Goal: Information Seeking & Learning: Learn about a topic

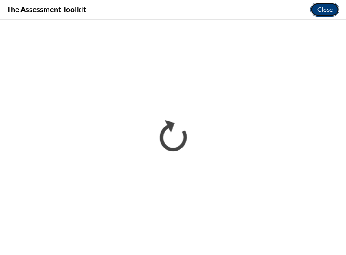
click at [327, 7] on button "Close" at bounding box center [325, 10] width 29 height 14
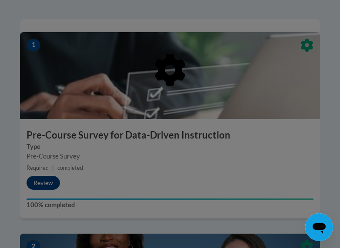
click at [293, 99] on div at bounding box center [170, 114] width 300 height 165
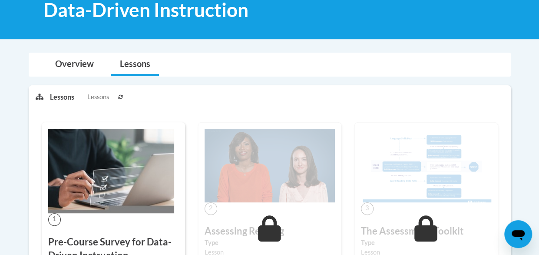
scroll to position [142, 0]
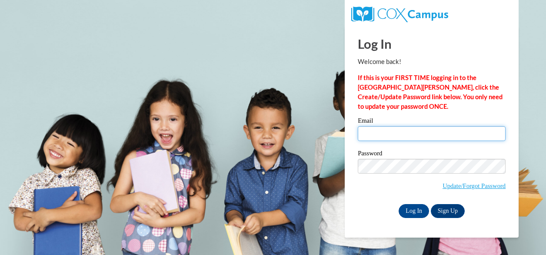
click at [387, 133] on input "Email" at bounding box center [432, 133] width 148 height 15
click at [354, 185] on div "Please enter your email! Please enter your password! Email Password Update/Forg…" at bounding box center [431, 167] width 161 height 100
type input "veasley.april.d@muscogee.k12.ga.us"
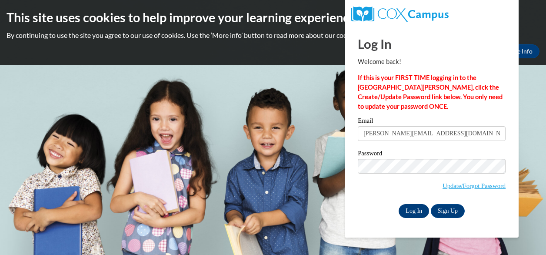
click at [442, 201] on div "Email veasley.april.d@muscogee.k12.ga.us Password Update/Forgot Password Log In…" at bounding box center [432, 167] width 148 height 100
click at [418, 211] on input "Log In" at bounding box center [413, 211] width 30 height 14
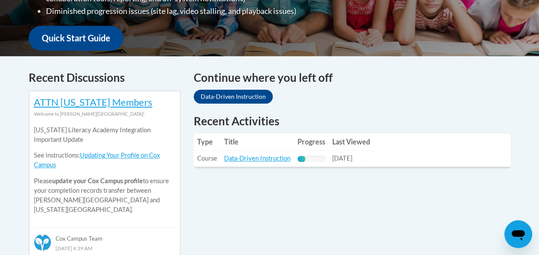
scroll to position [317, 0]
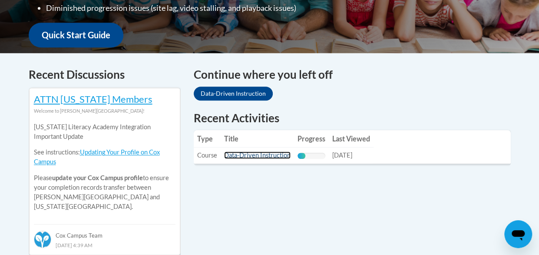
click at [285, 152] on link "Data-Driven Instruction" at bounding box center [257, 154] width 66 height 7
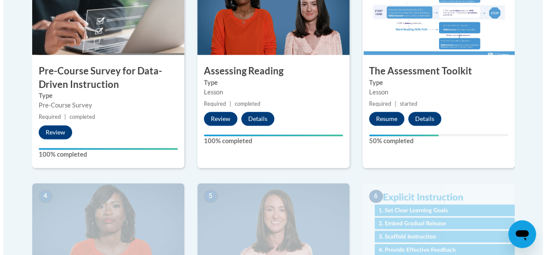
scroll to position [335, 0]
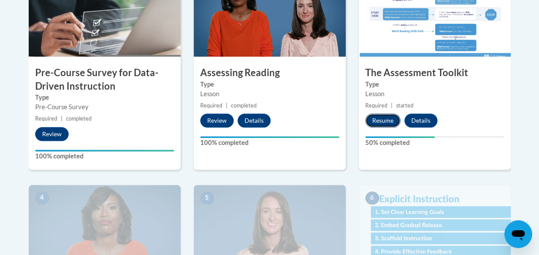
click at [389, 122] on button "Resume" at bounding box center [382, 120] width 35 height 14
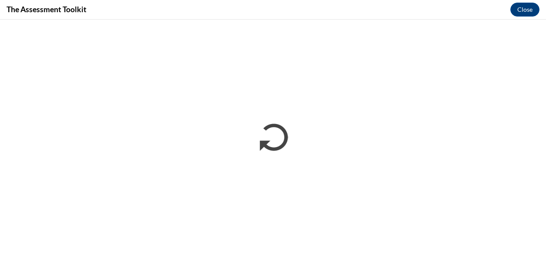
scroll to position [0, 0]
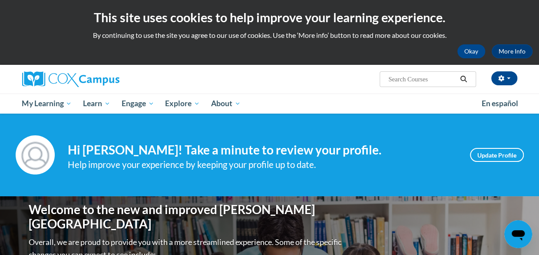
click at [62, 169] on div "Your profile Hi [PERSON_NAME]! Take a minute to review your profile. Help impro…" at bounding box center [270, 154] width 508 height 39
click at [447, 157] on div "Help improve your experience by keeping your profile up to date." at bounding box center [262, 164] width 389 height 14
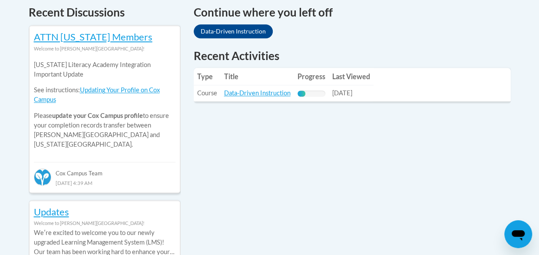
scroll to position [373, 0]
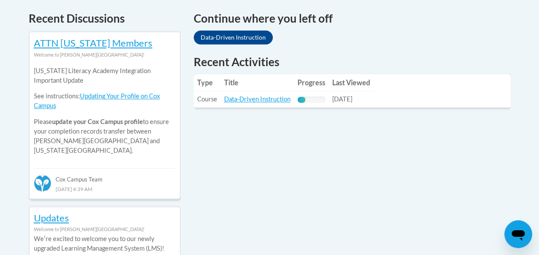
click at [268, 110] on div "Recent Activities Type Title Progress Last Viewed Type: Course Title: Data-Driv…" at bounding box center [352, 87] width 330 height 67
click at [260, 98] on link "Data-Driven Instruction" at bounding box center [257, 98] width 66 height 7
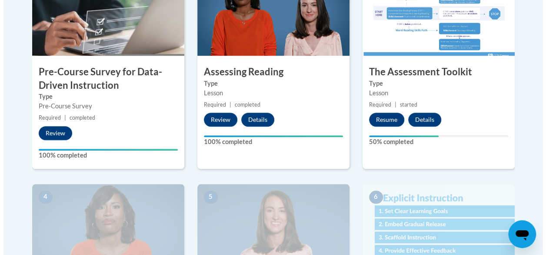
scroll to position [337, 0]
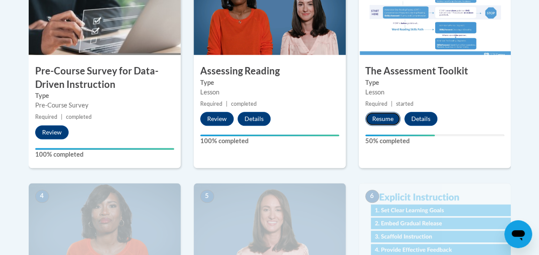
click at [387, 116] on button "Resume" at bounding box center [382, 119] width 35 height 14
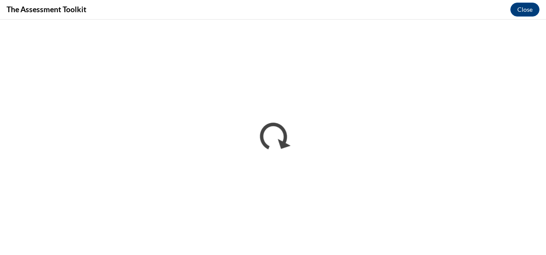
scroll to position [0, 0]
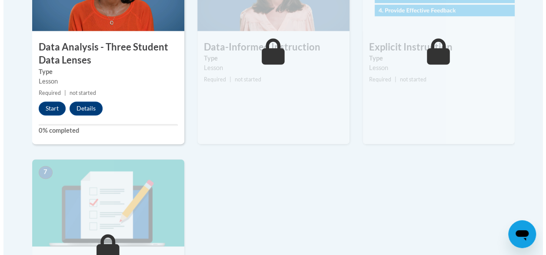
scroll to position [576, 0]
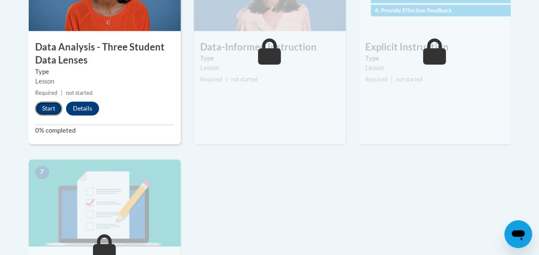
click at [47, 106] on button "Start" at bounding box center [48, 108] width 27 height 14
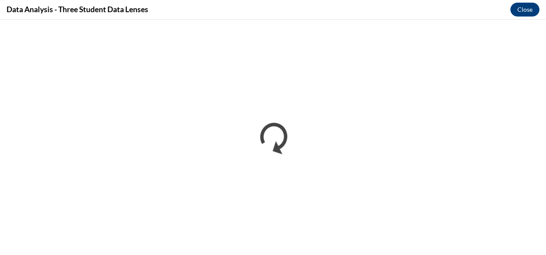
scroll to position [0, 0]
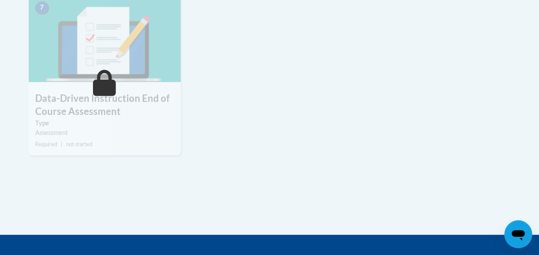
scroll to position [743, 0]
